Goal: Information Seeking & Learning: Learn about a topic

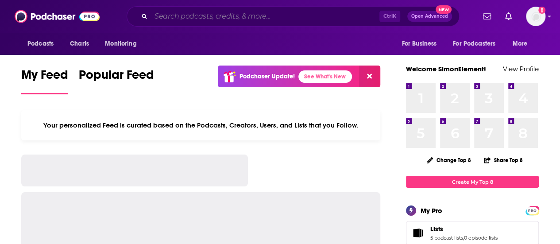
click at [318, 18] on input "Search podcasts, credits, & more..." at bounding box center [265, 16] width 228 height 14
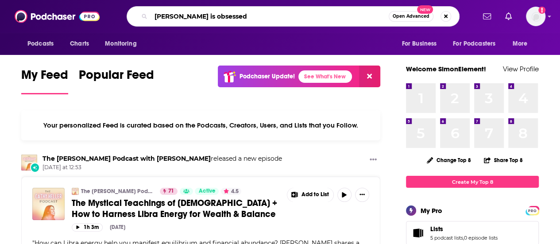
type input "[PERSON_NAME] is obsessed"
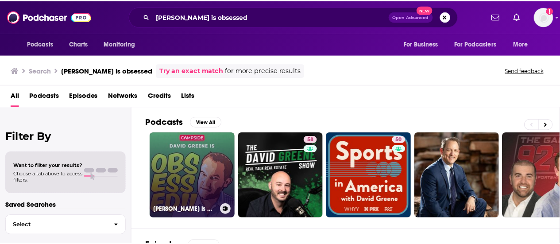
scroll to position [1, 0]
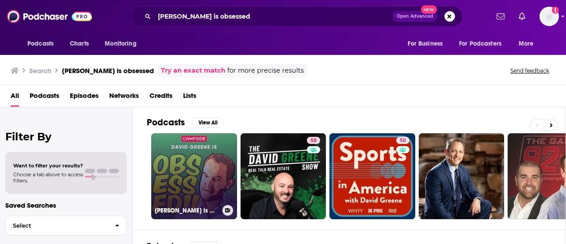
click at [201, 168] on link "[PERSON_NAME] is Obsessed" at bounding box center [194, 176] width 86 height 86
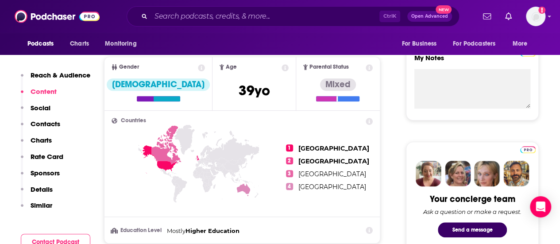
scroll to position [236, 0]
